Goal: Information Seeking & Learning: Learn about a topic

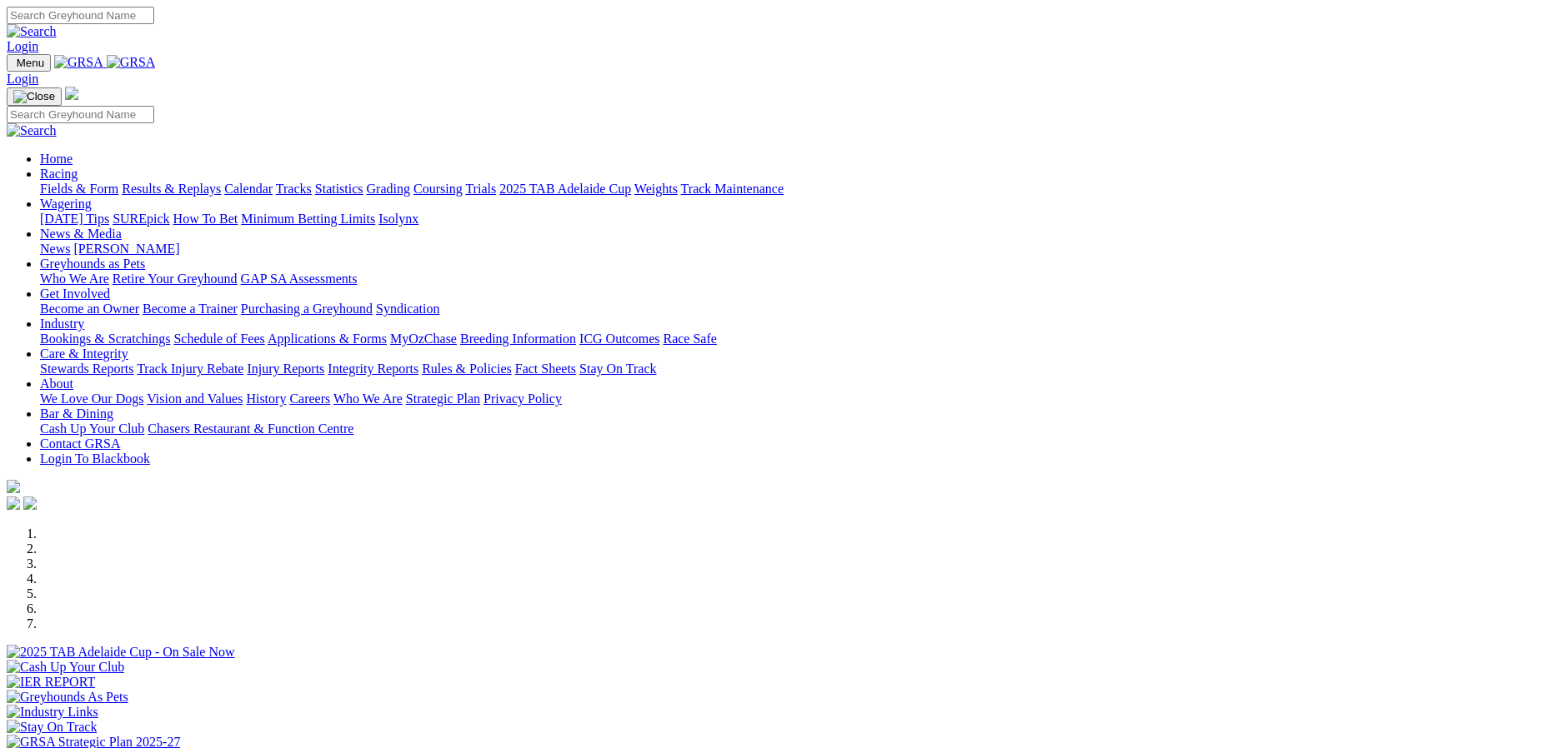
click at [77, 167] on link "Racing" at bounding box center [58, 174] width 37 height 14
click at [119, 181] on link "Fields & Form" at bounding box center [79, 188] width 78 height 14
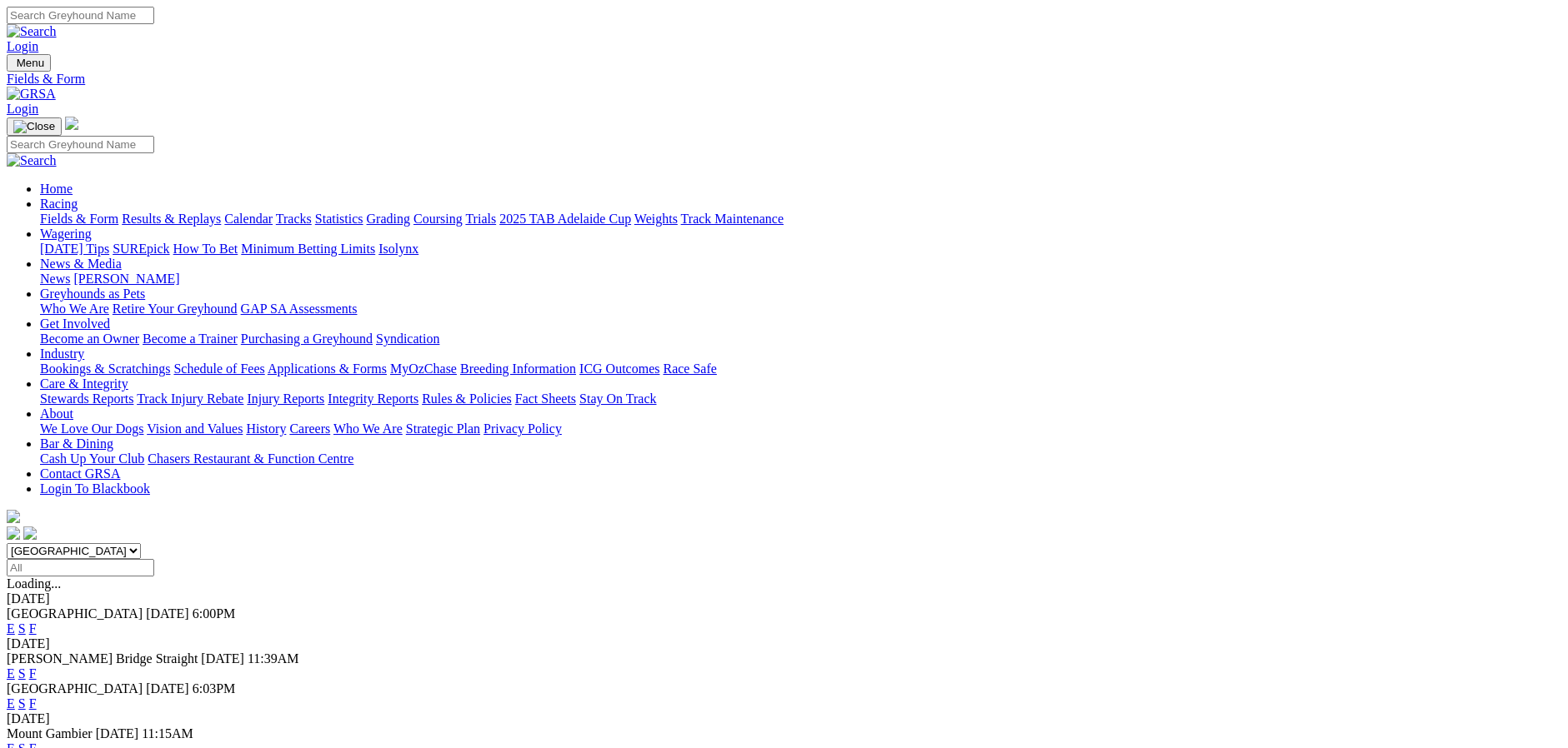
click at [15, 622] on link "E" at bounding box center [11, 629] width 8 height 14
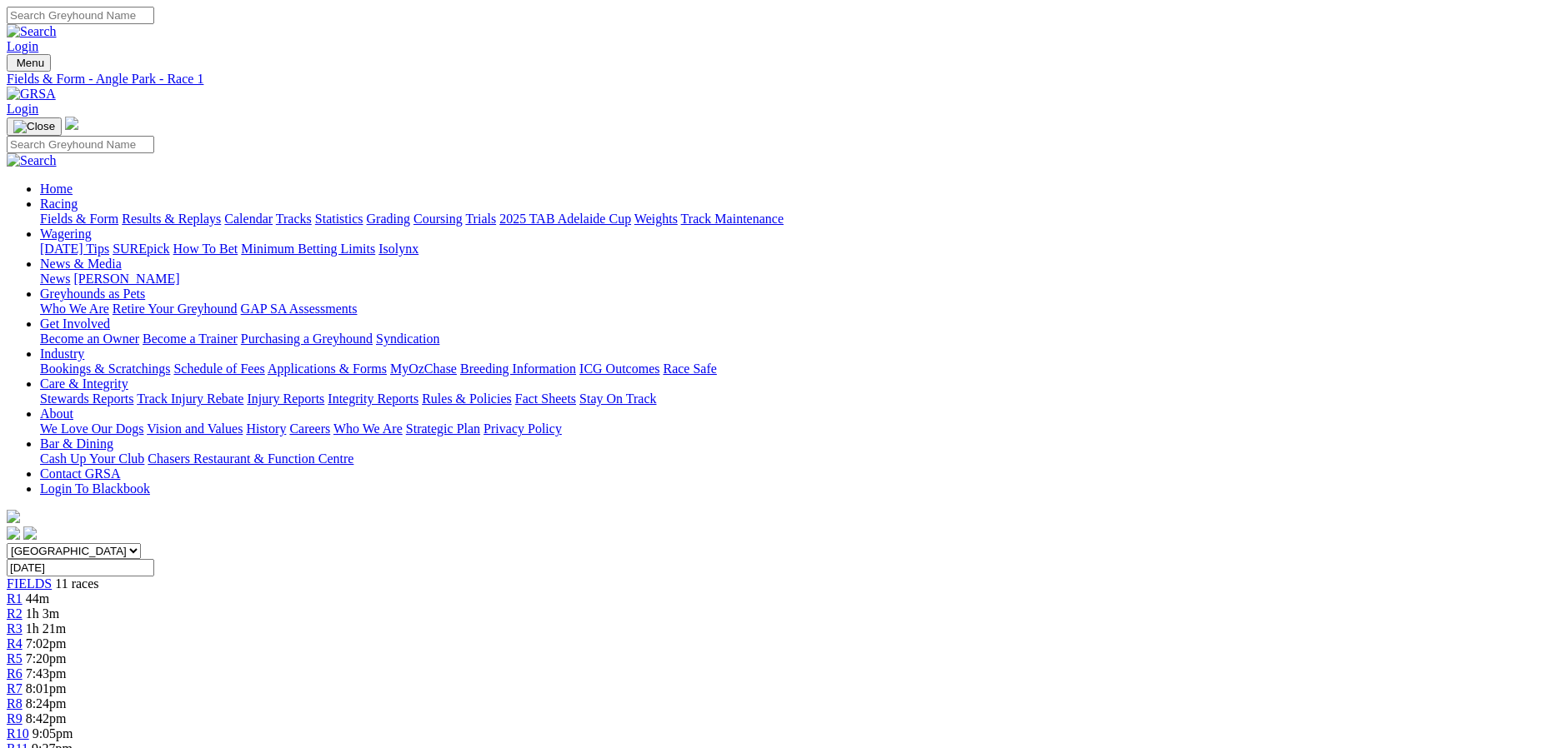
click at [59, 607] on span "1h 3m" at bounding box center [42, 613] width 33 height 14
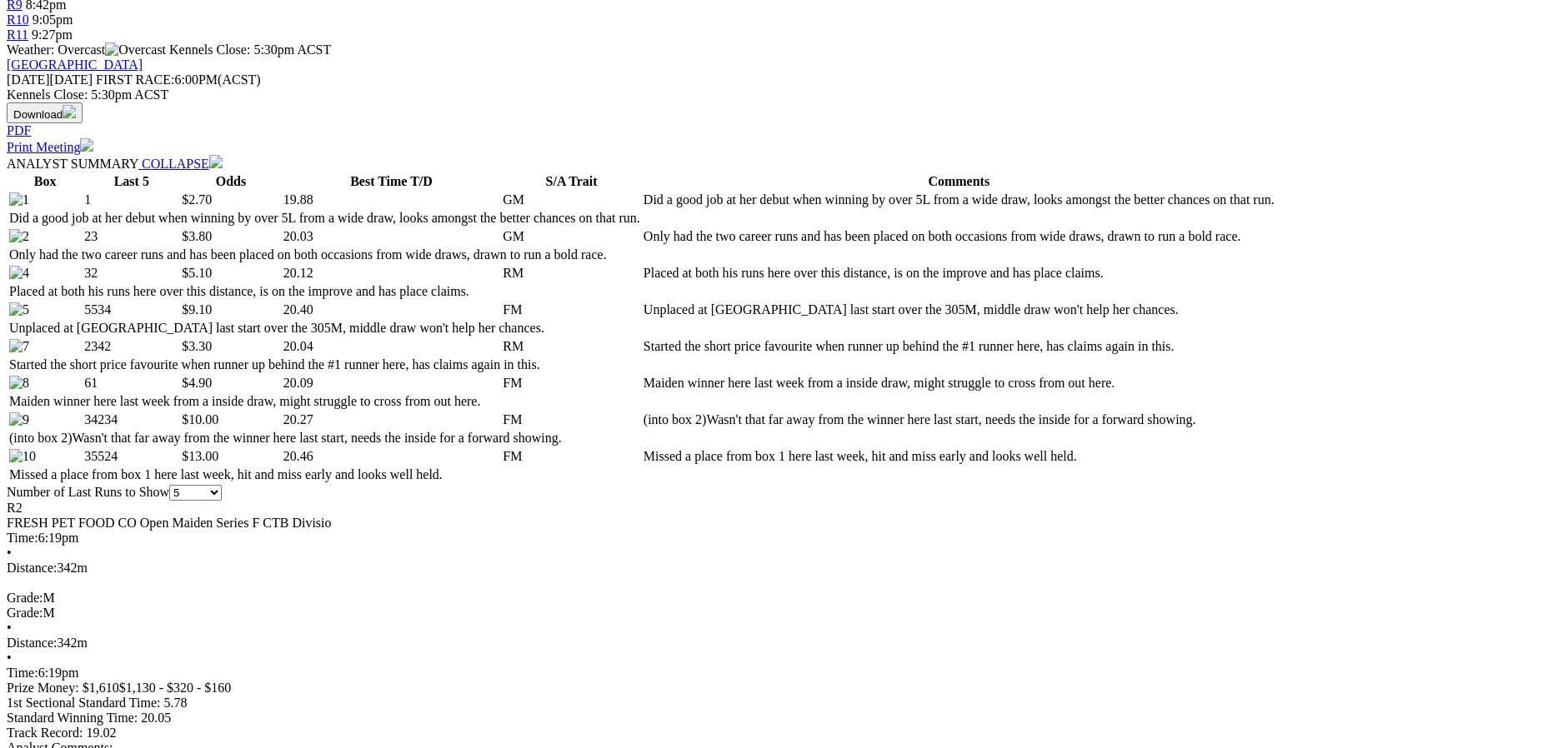
scroll to position [583, 0]
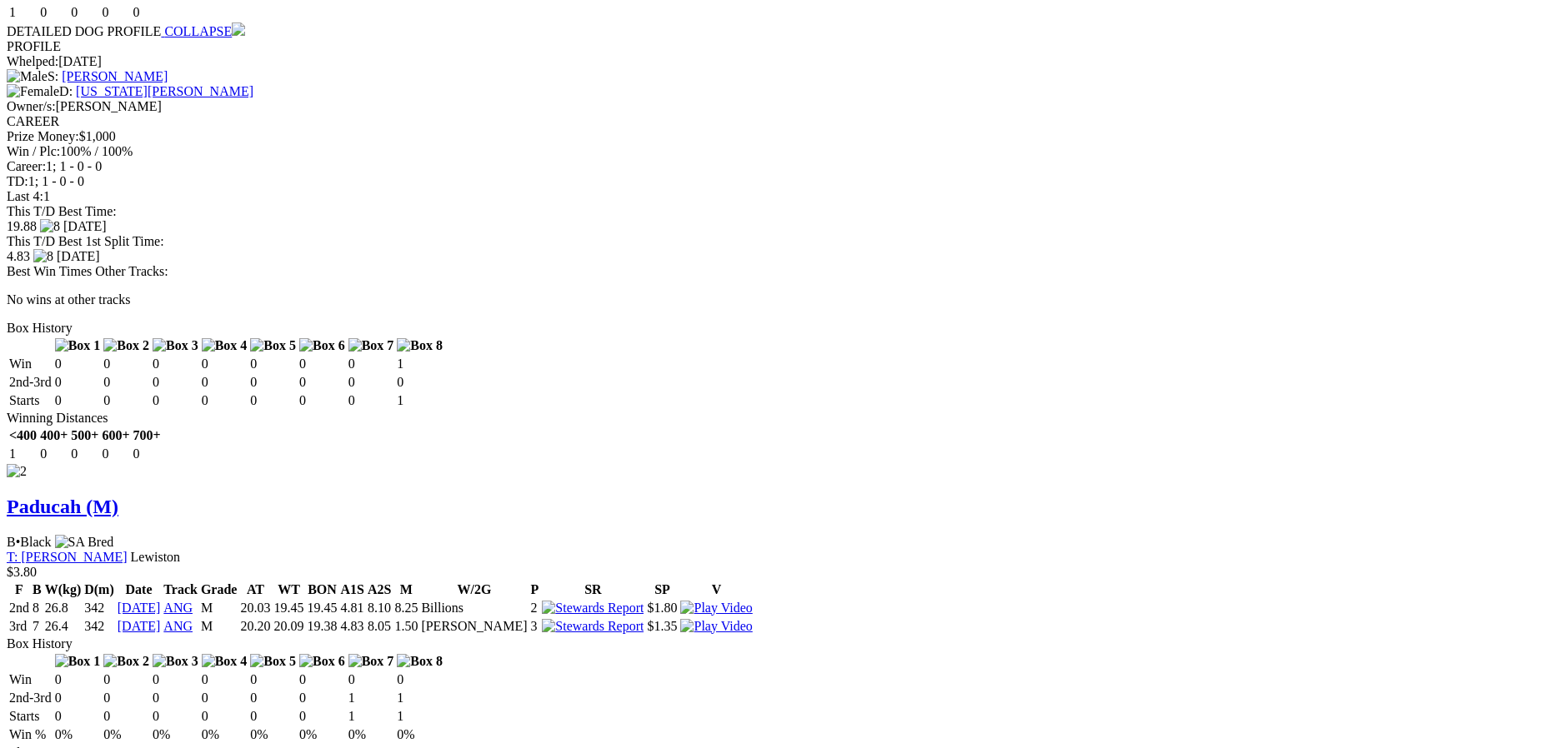
scroll to position [1999, 0]
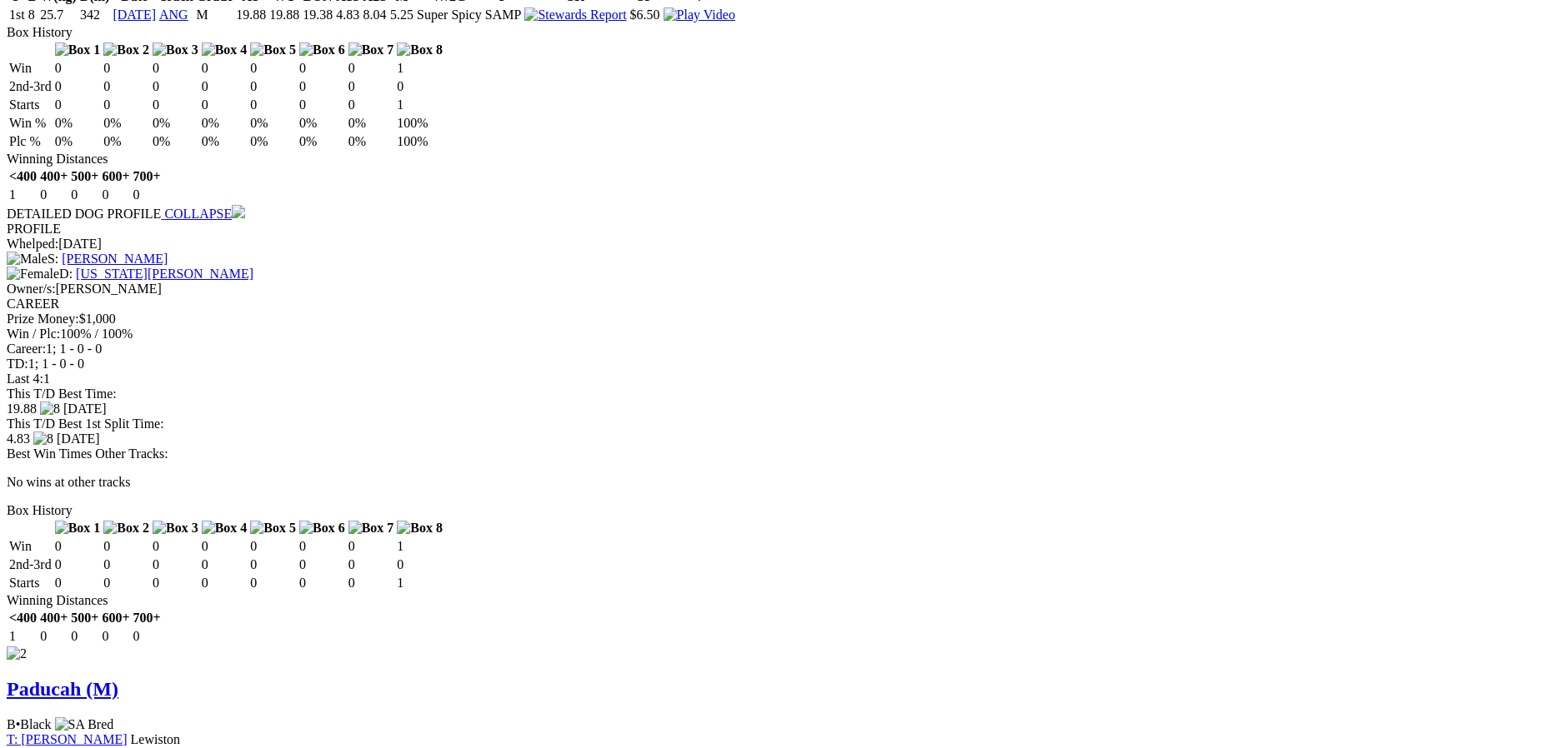
scroll to position [1749, 0]
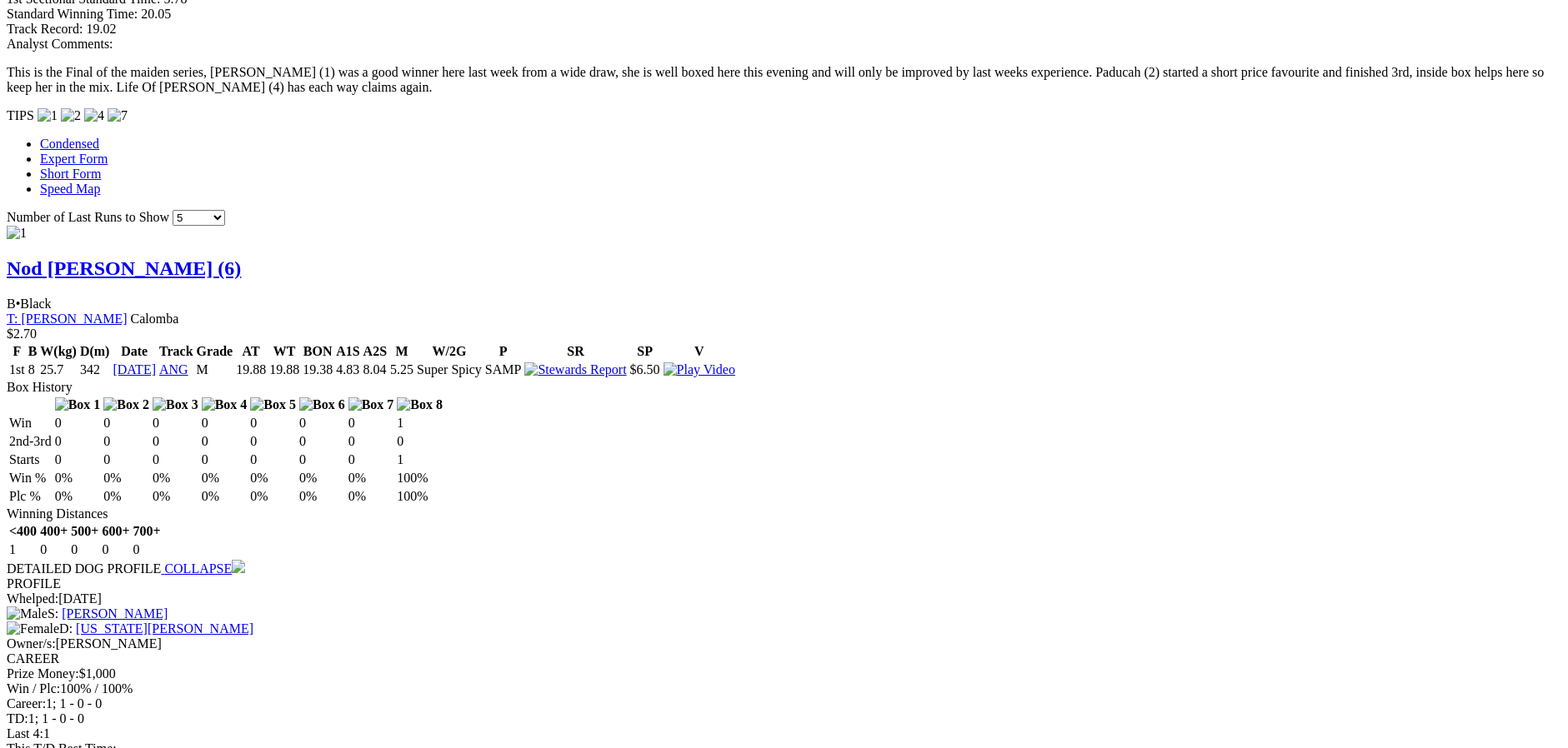
scroll to position [1416, 0]
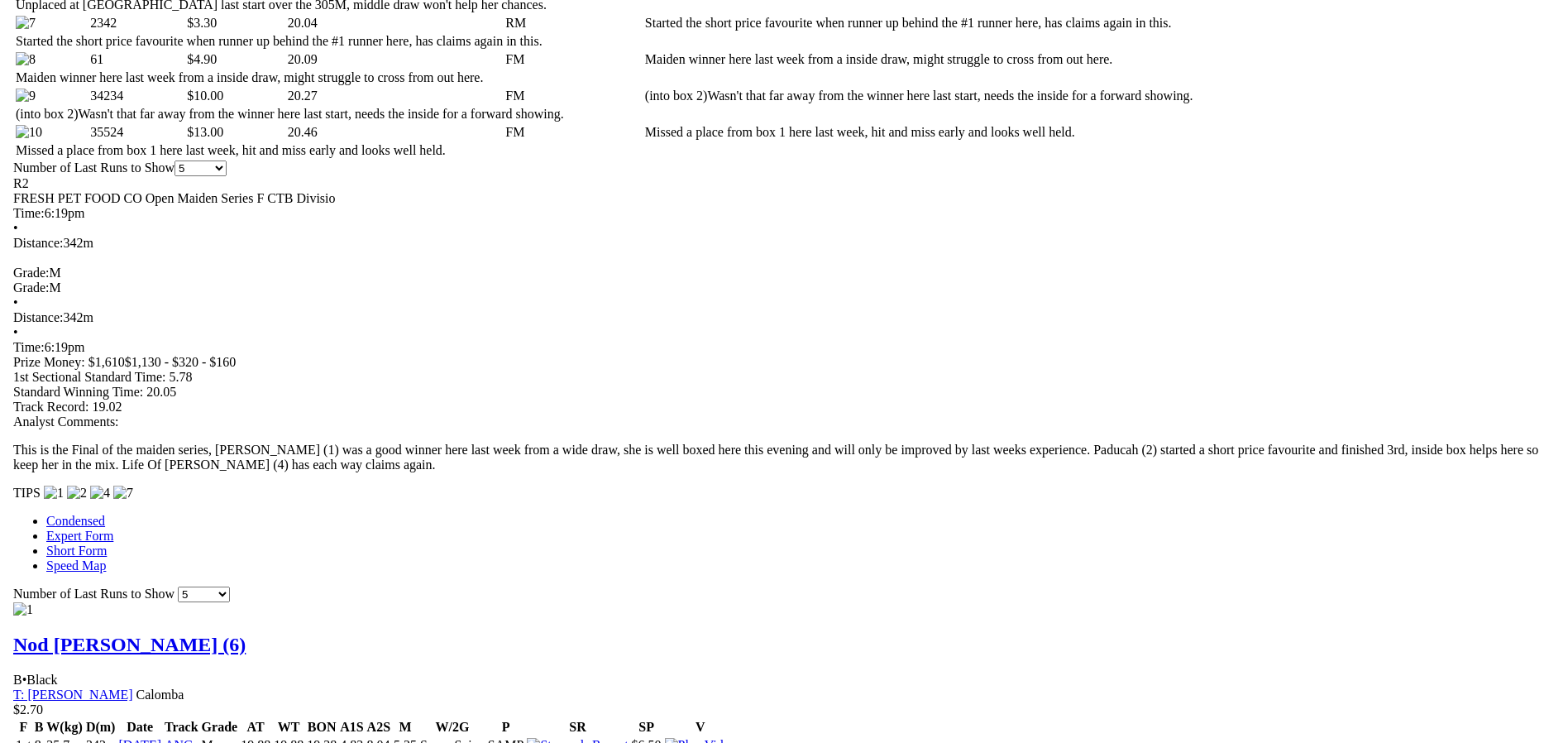
scroll to position [1075, 0]
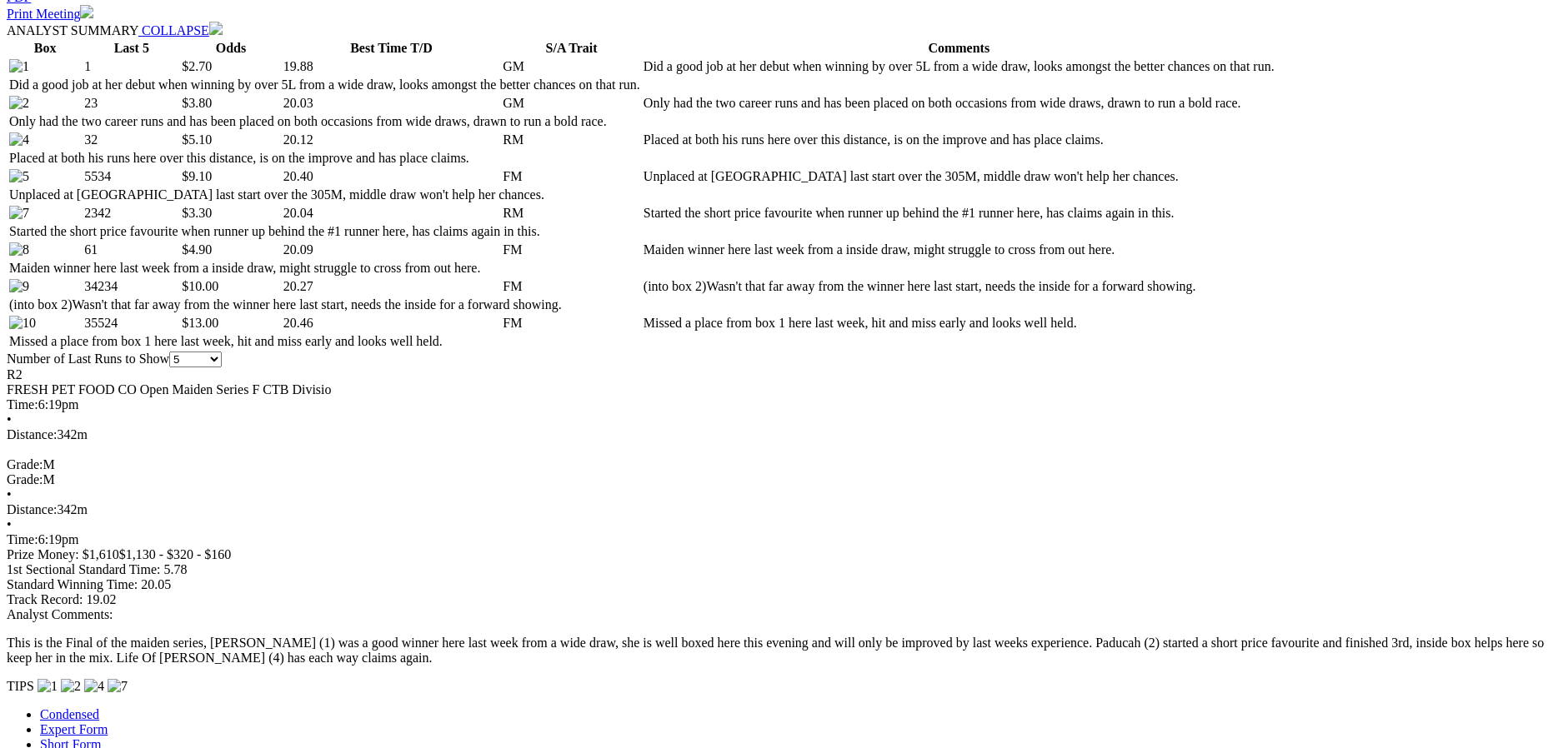
scroll to position [833, 0]
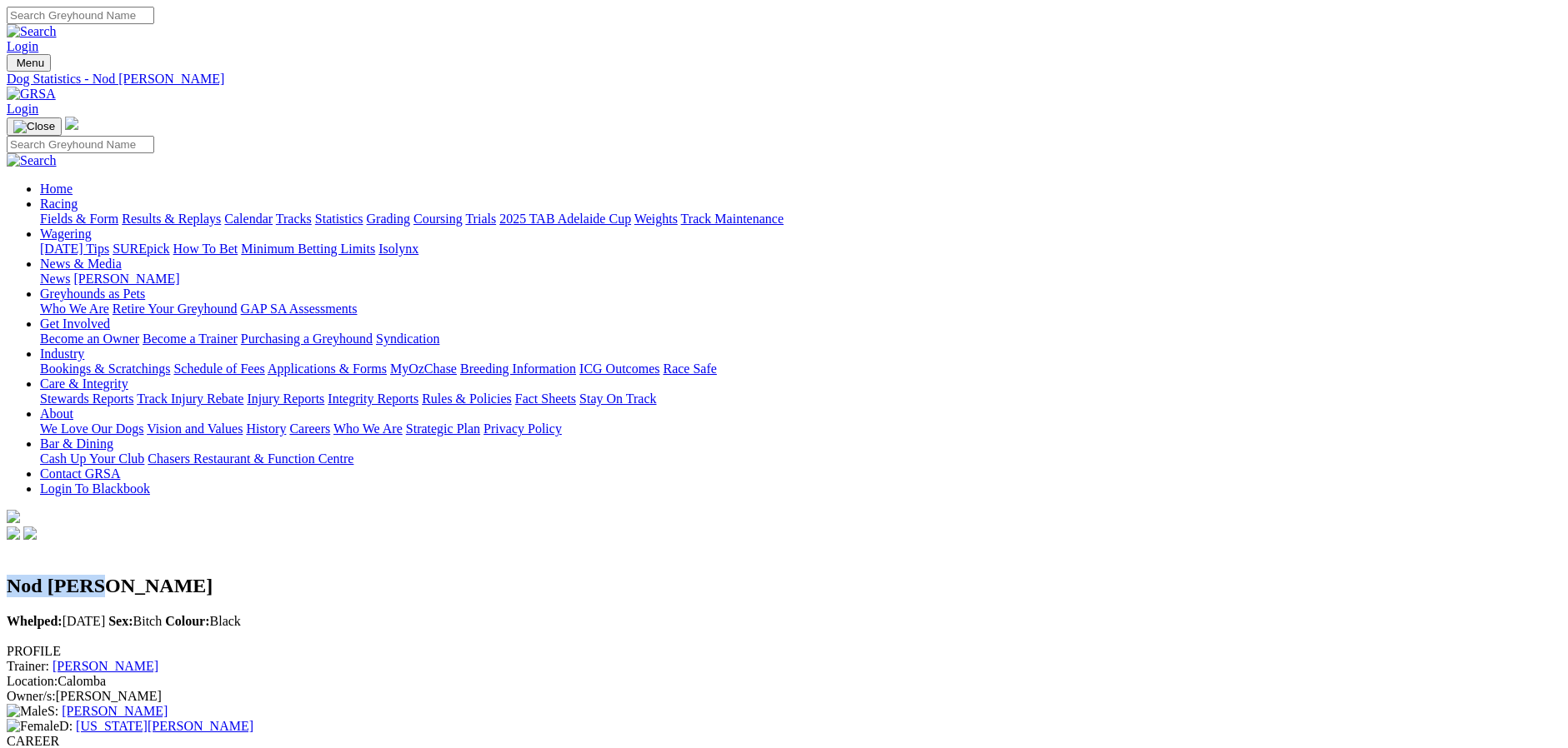
drag, startPoint x: 308, startPoint y: 203, endPoint x: 436, endPoint y: 193, distance: 128.4
click at [436, 543] on div "Nod [PERSON_NAME] Whelped: [DATE] Sex: Bitch Colour: Black" at bounding box center [784, 585] width 1554 height 86
copy h2 "Nod [PERSON_NAME]"
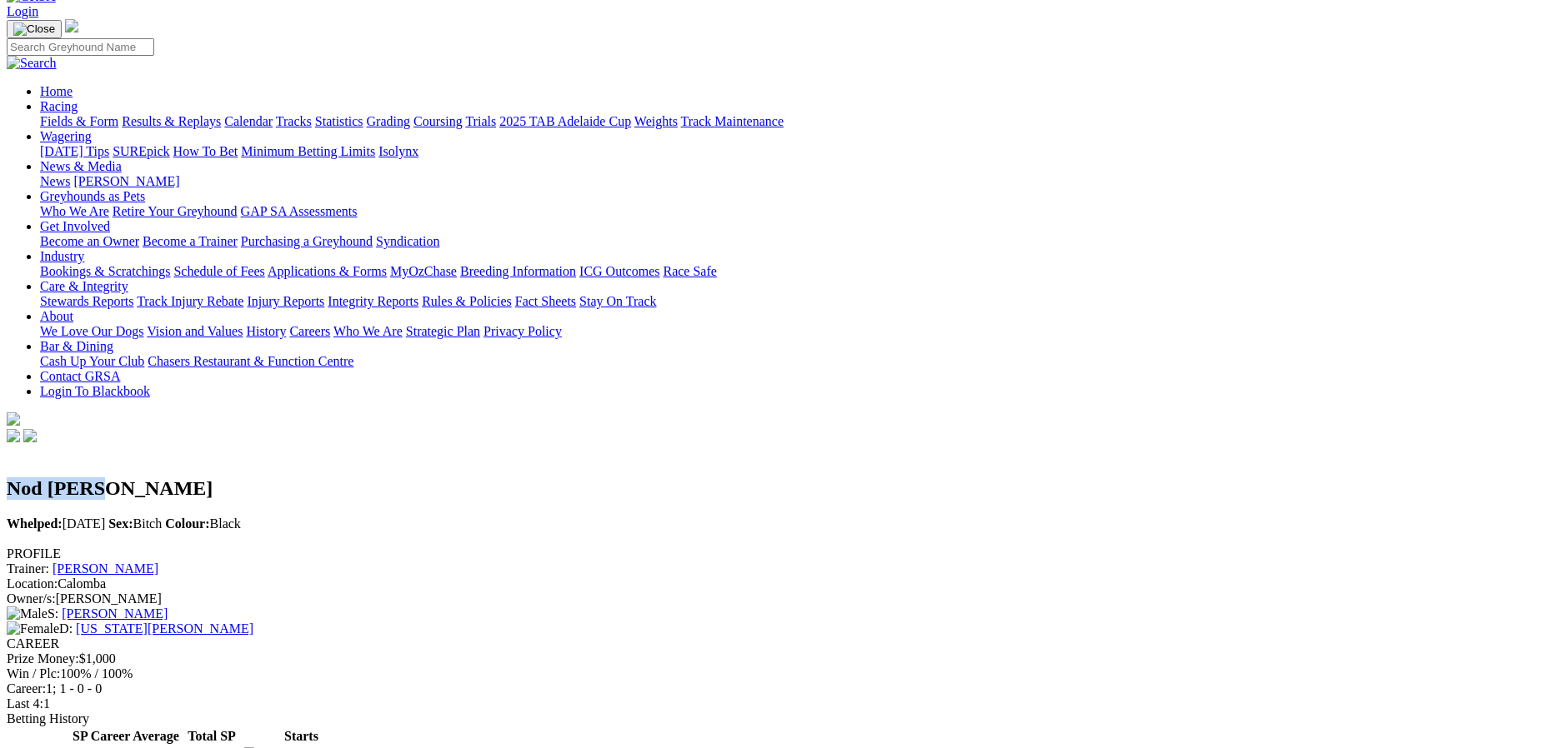
scroll to position [167, 0]
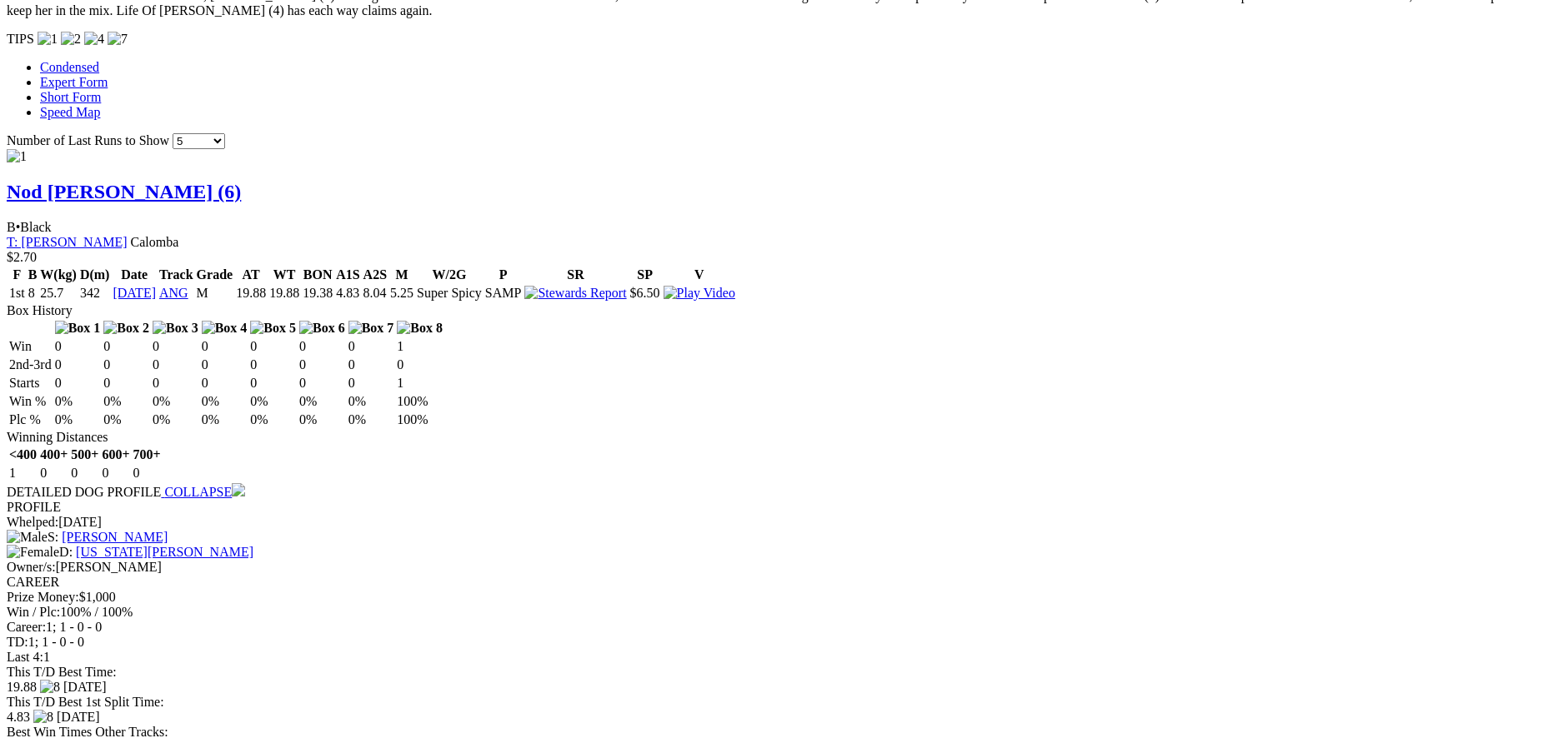
scroll to position [1666, 0]
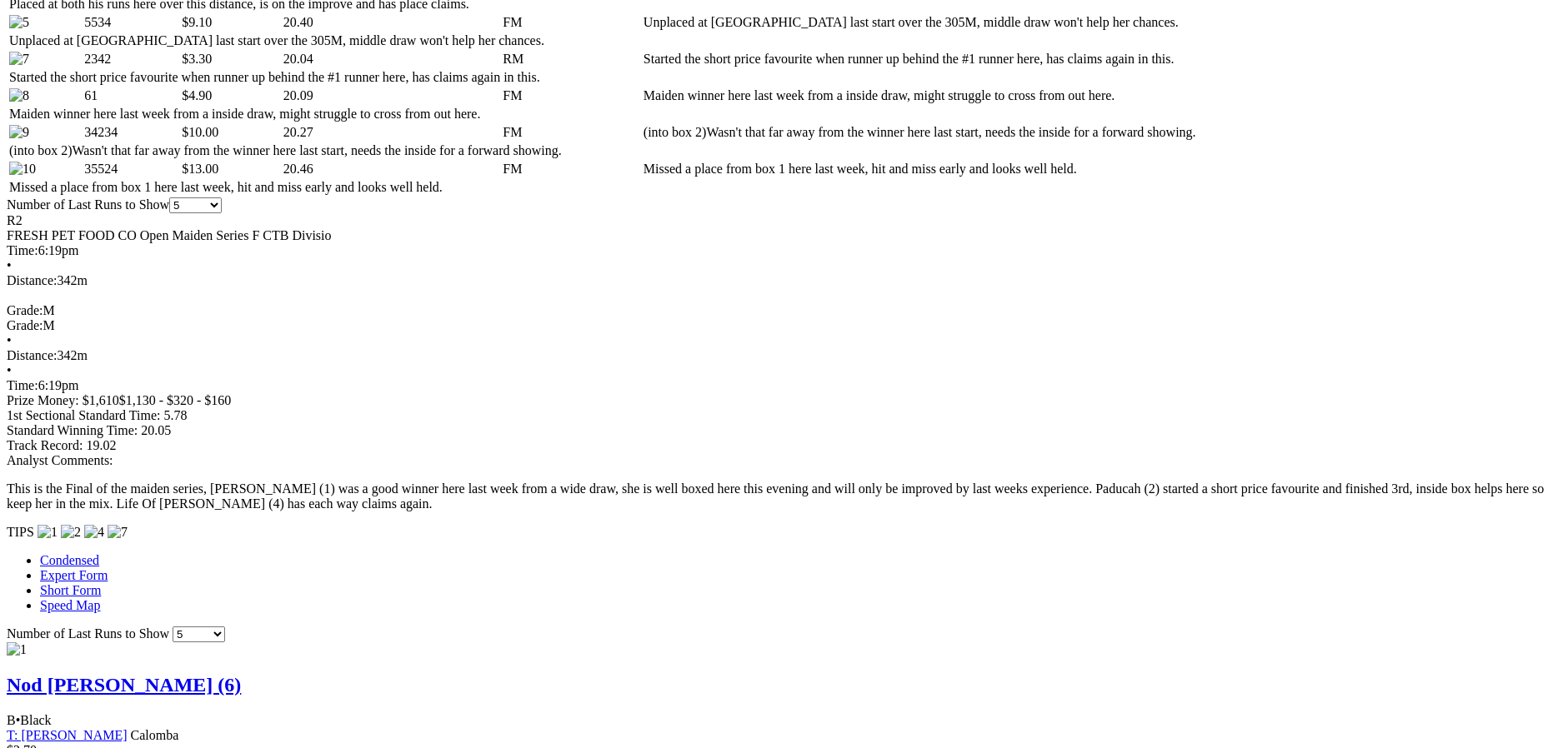
scroll to position [1000, 0]
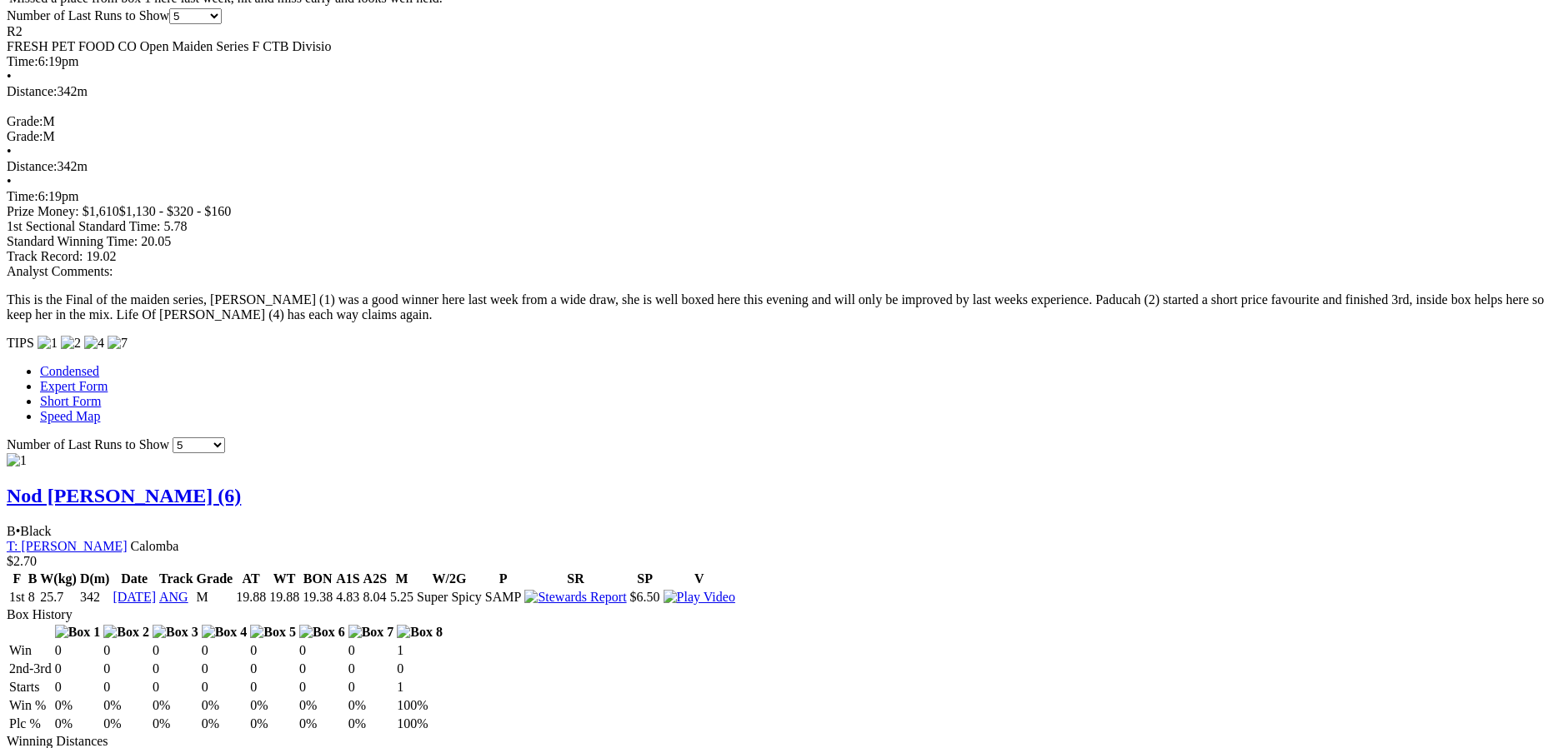
scroll to position [1249, 0]
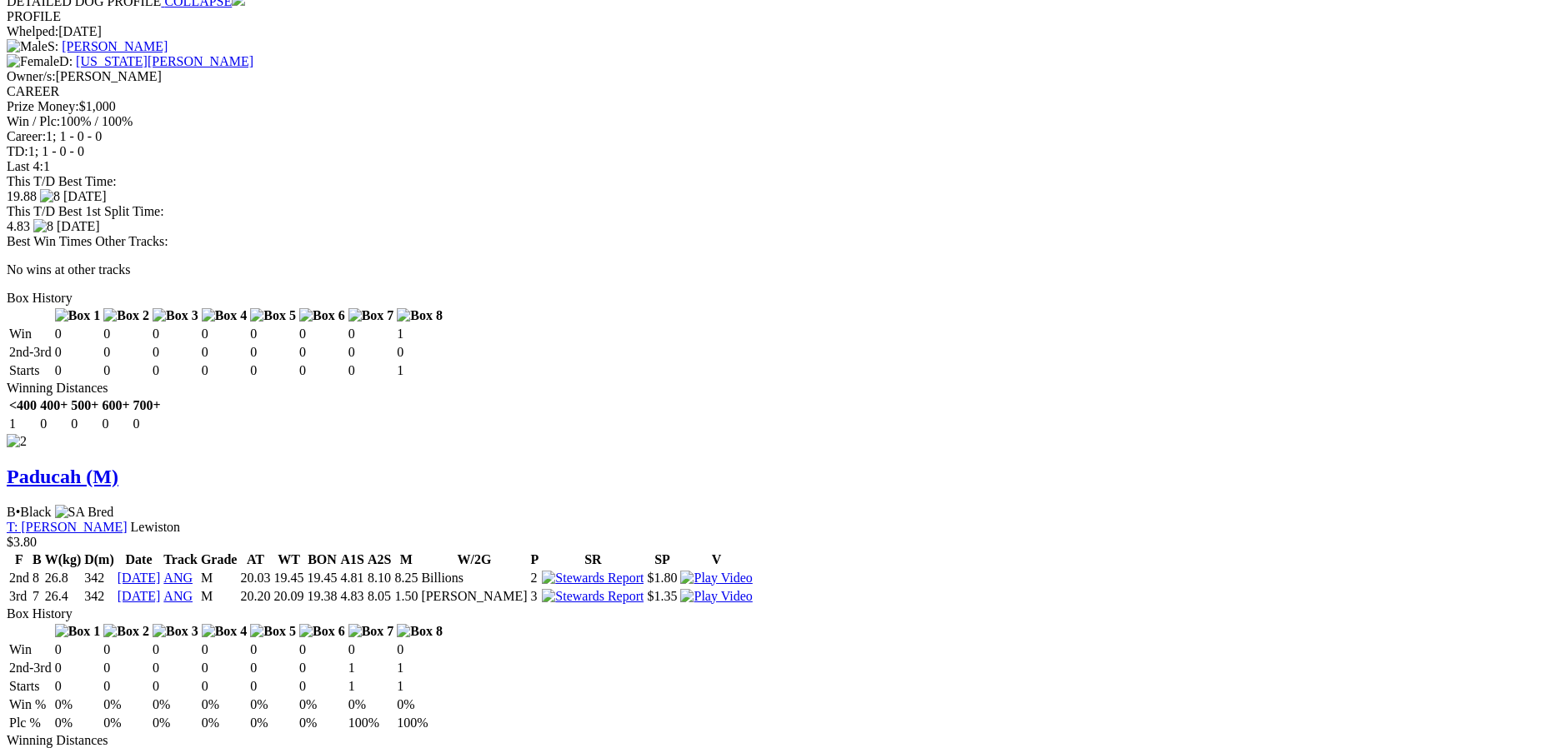
scroll to position [1999, 0]
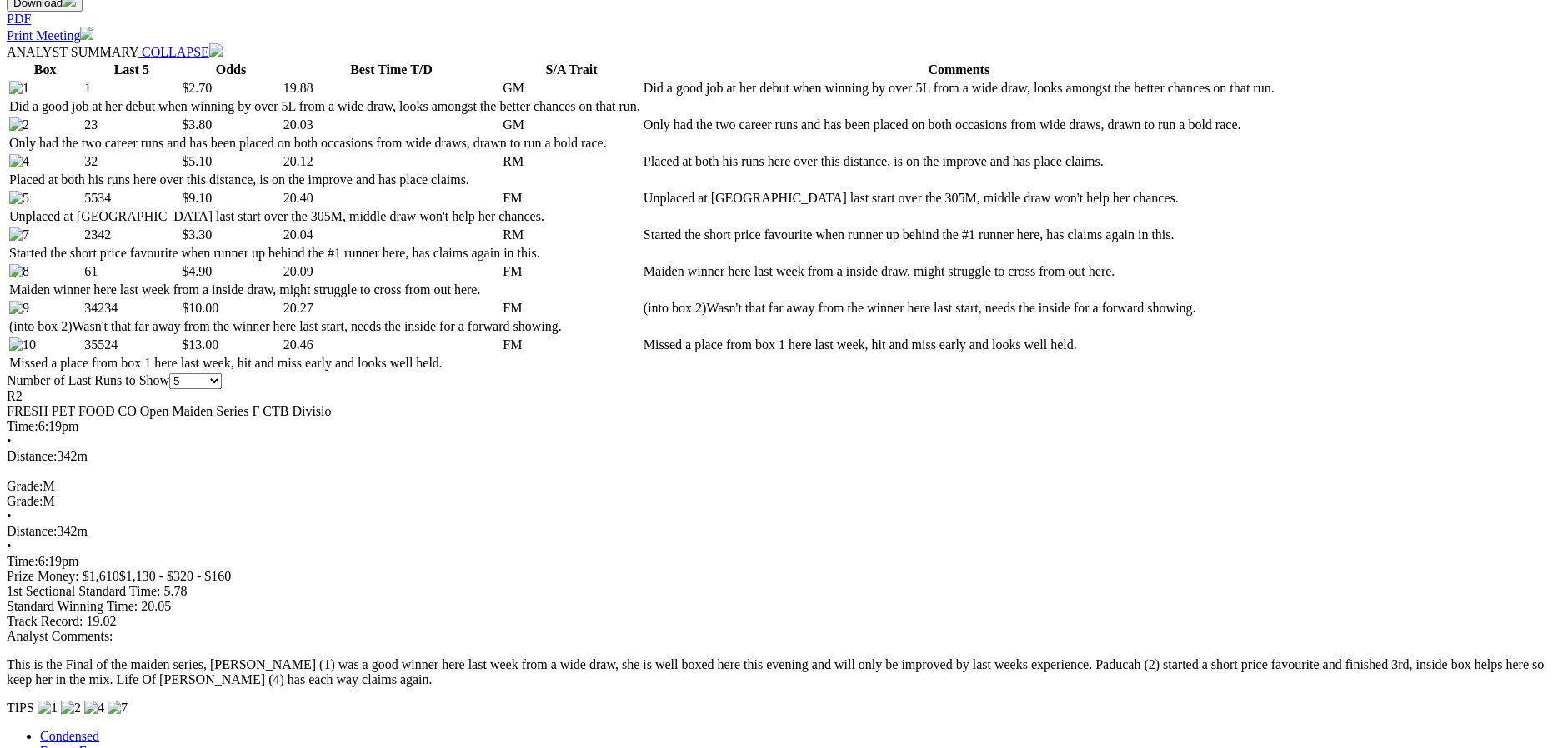
scroll to position [750, 0]
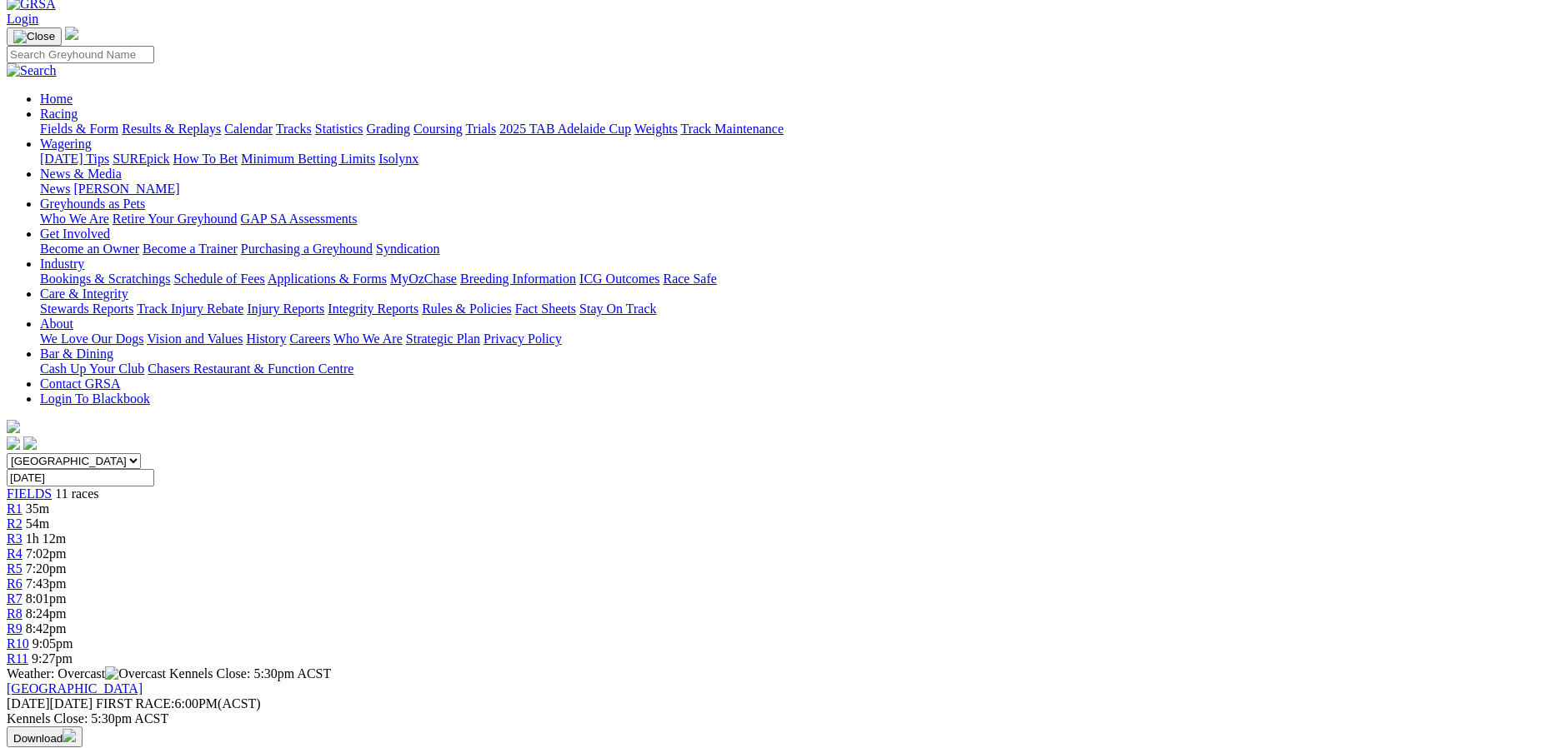
scroll to position [0, 0]
